Goal: Task Accomplishment & Management: Manage account settings

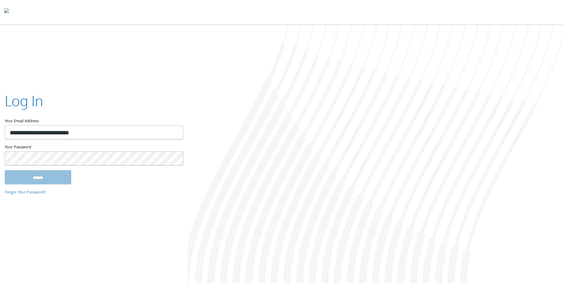
type input "**********"
click at [5, 170] on input "******" at bounding box center [38, 177] width 66 height 14
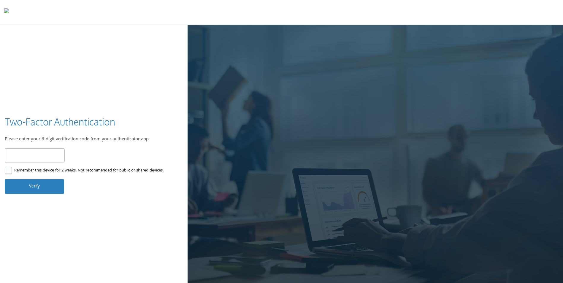
click at [34, 154] on input "number" at bounding box center [35, 155] width 60 height 14
type input "******"
